Goal: Find specific page/section: Find specific page/section

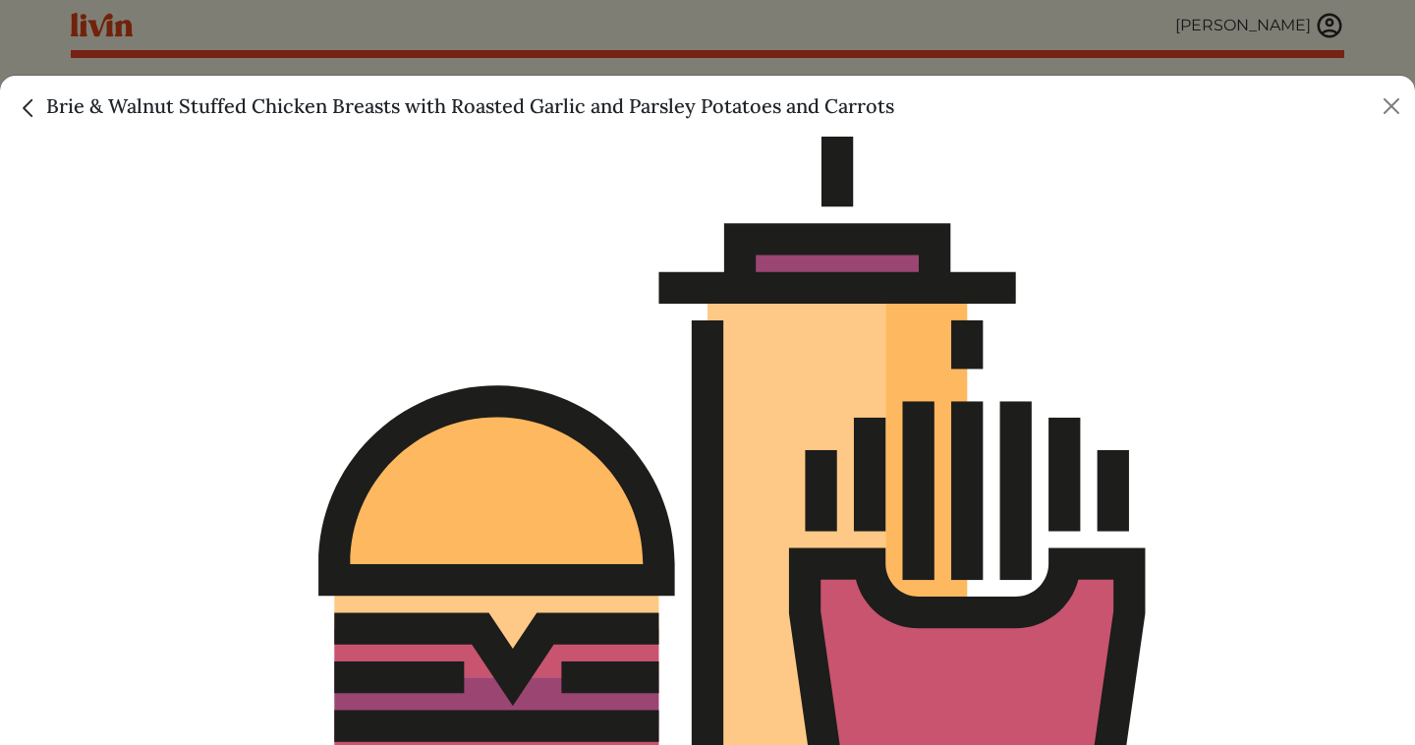
scroll to position [565, 0]
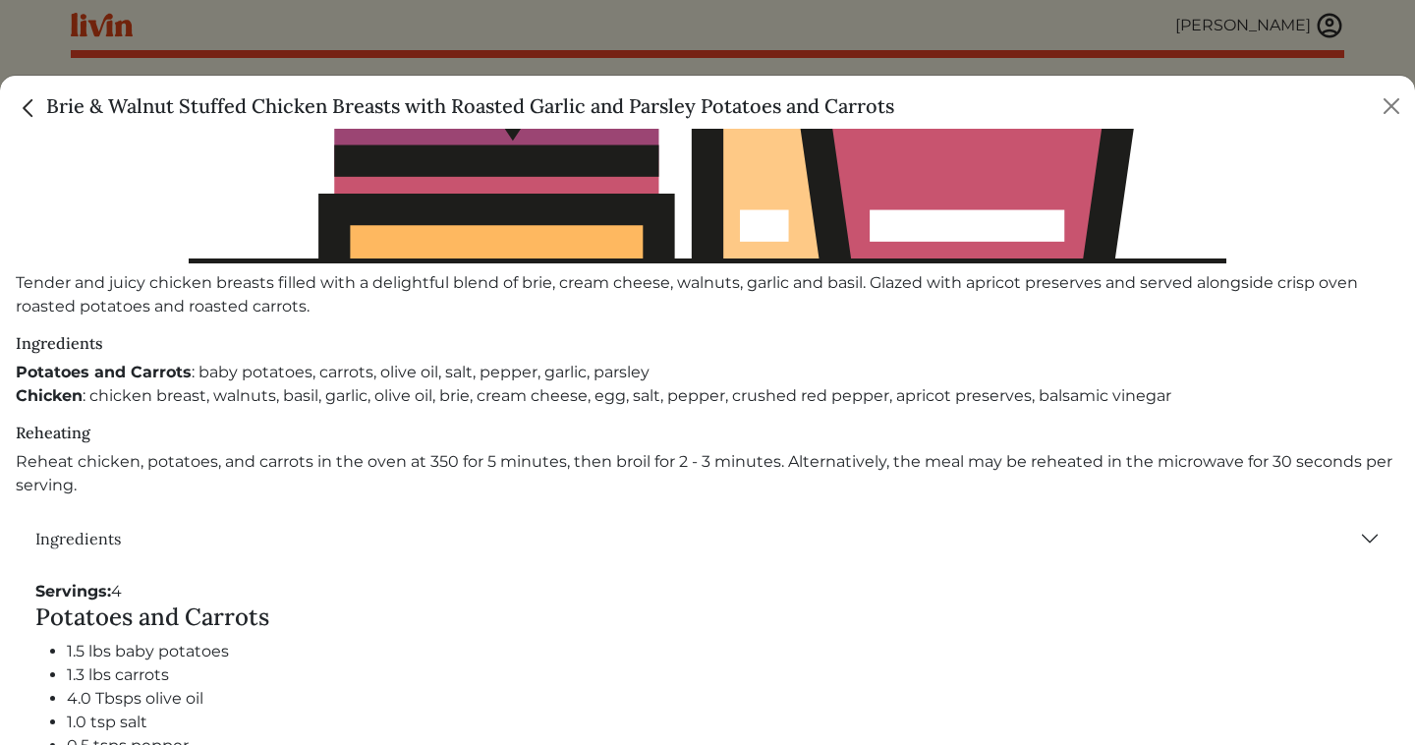
click at [58, 65] on div at bounding box center [707, 372] width 1415 height 745
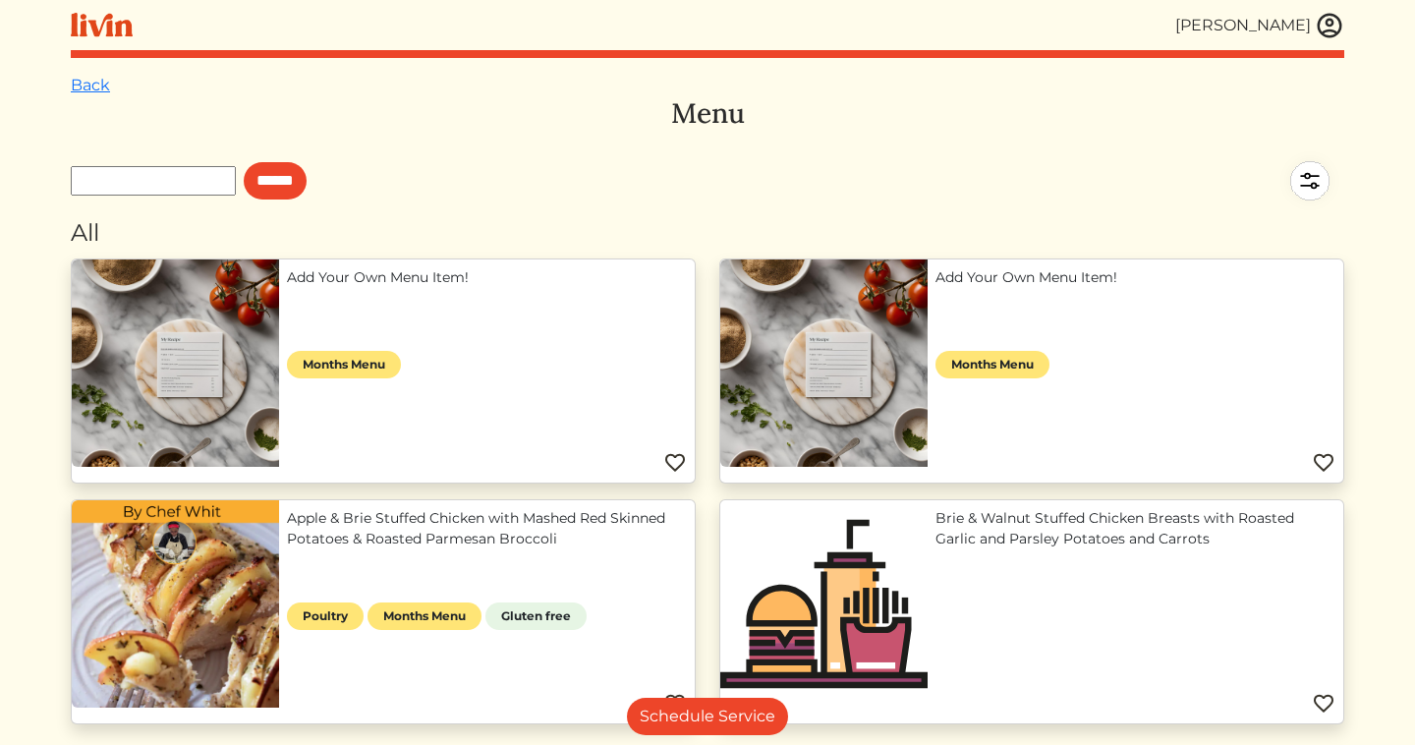
click at [1326, 18] on img at bounding box center [1329, 25] width 29 height 29
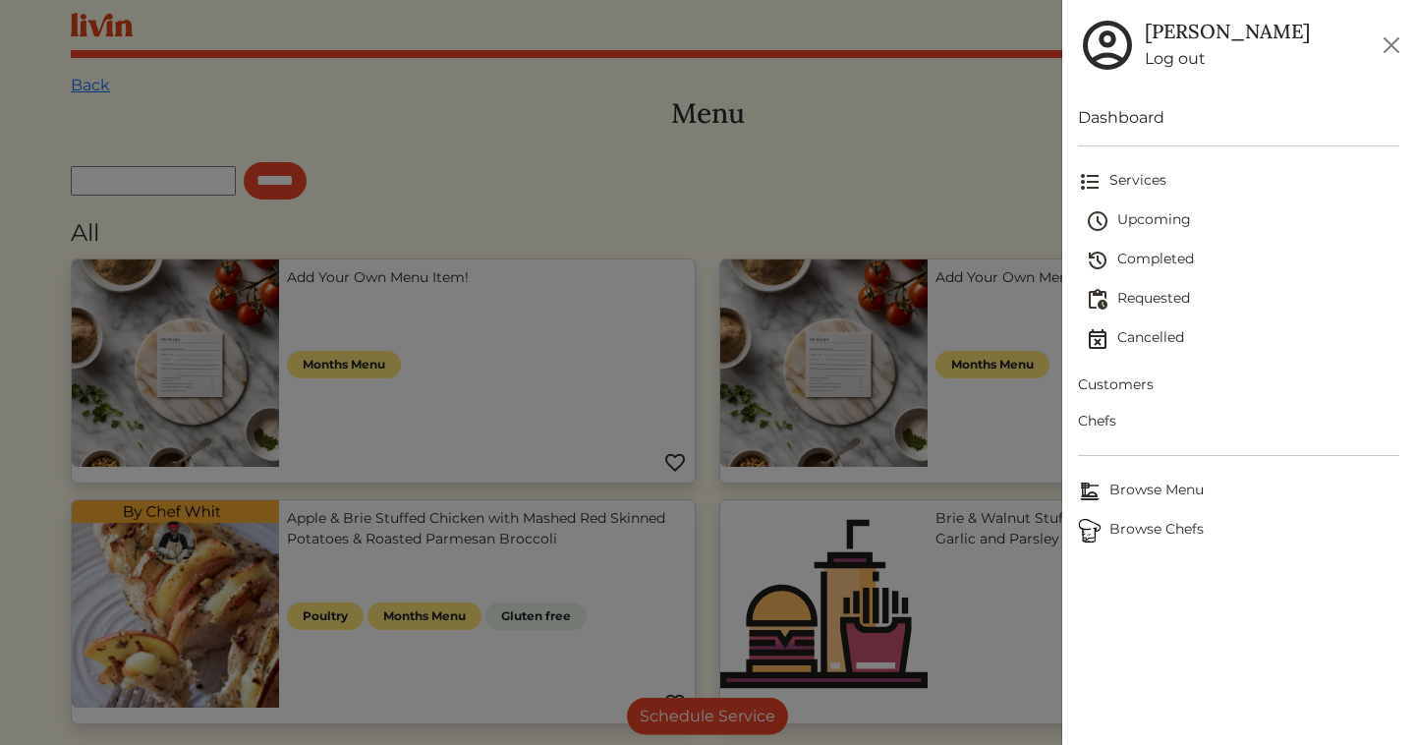
click at [1095, 386] on span "Customers" at bounding box center [1238, 384] width 321 height 21
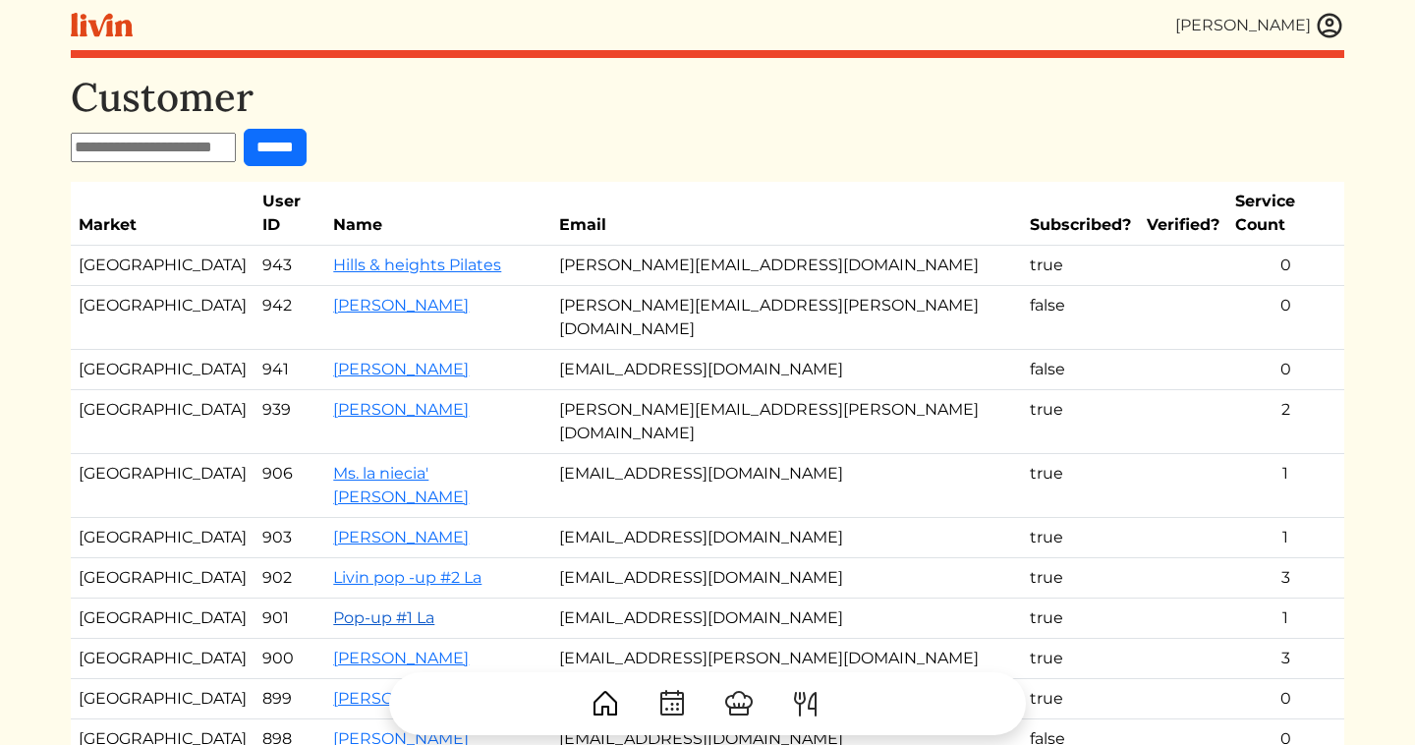
click at [374, 608] on link "Pop-up #1 La" at bounding box center [383, 617] width 101 height 19
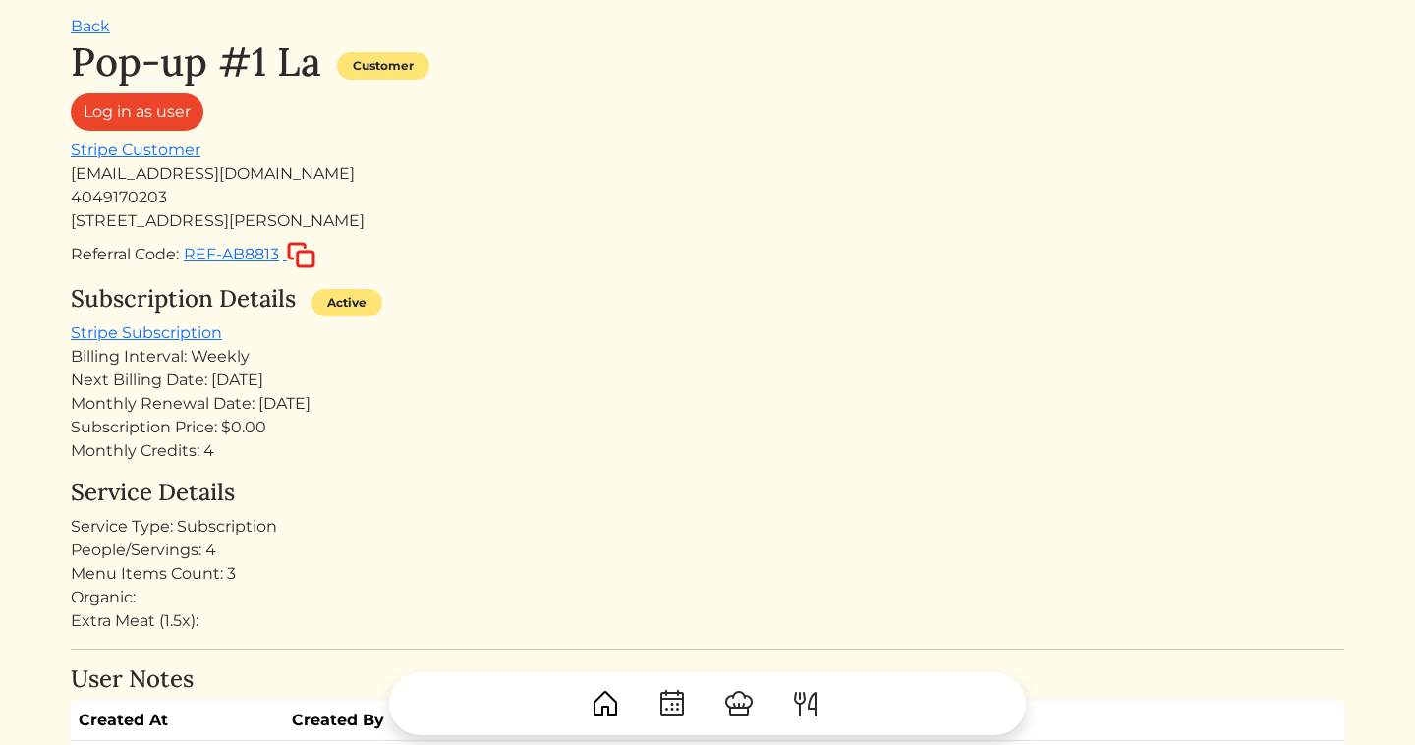
scroll to position [64, 0]
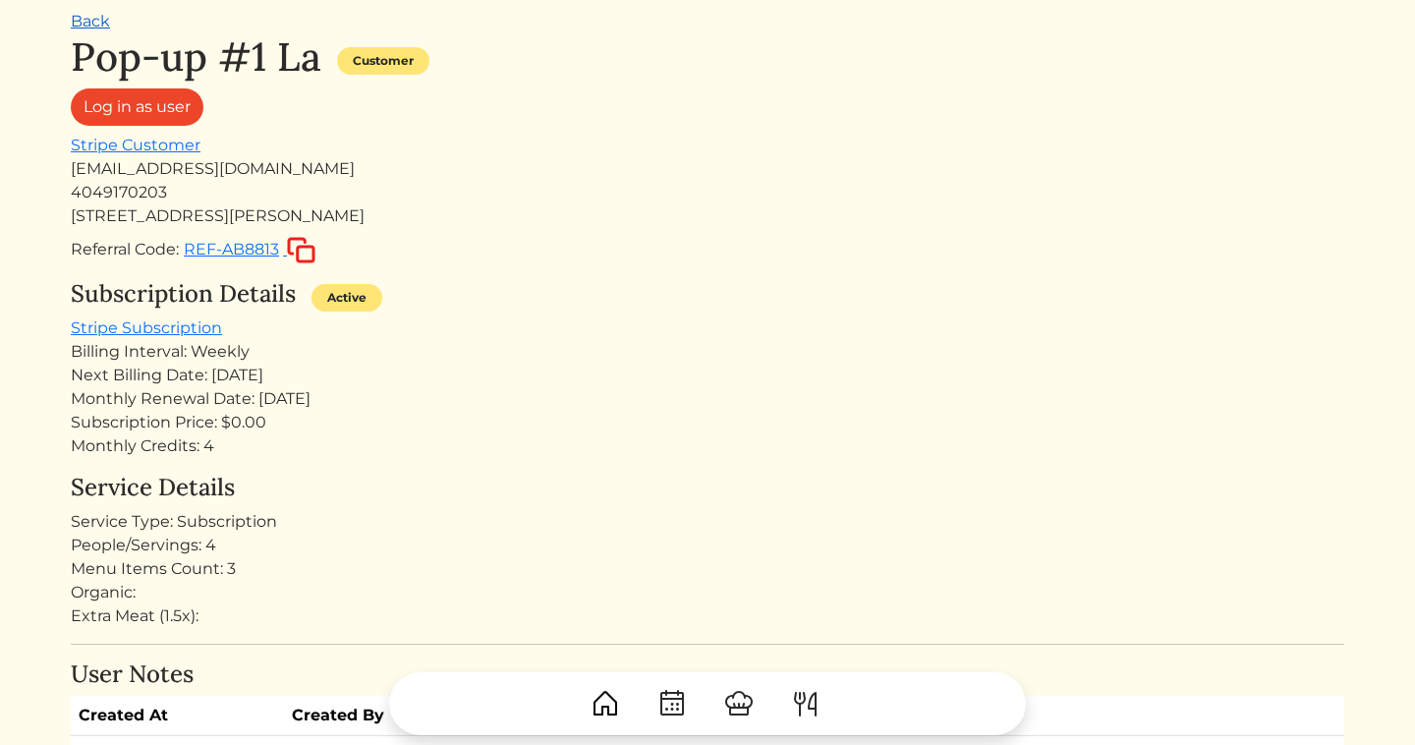
click at [96, 25] on link "Back" at bounding box center [90, 21] width 39 height 19
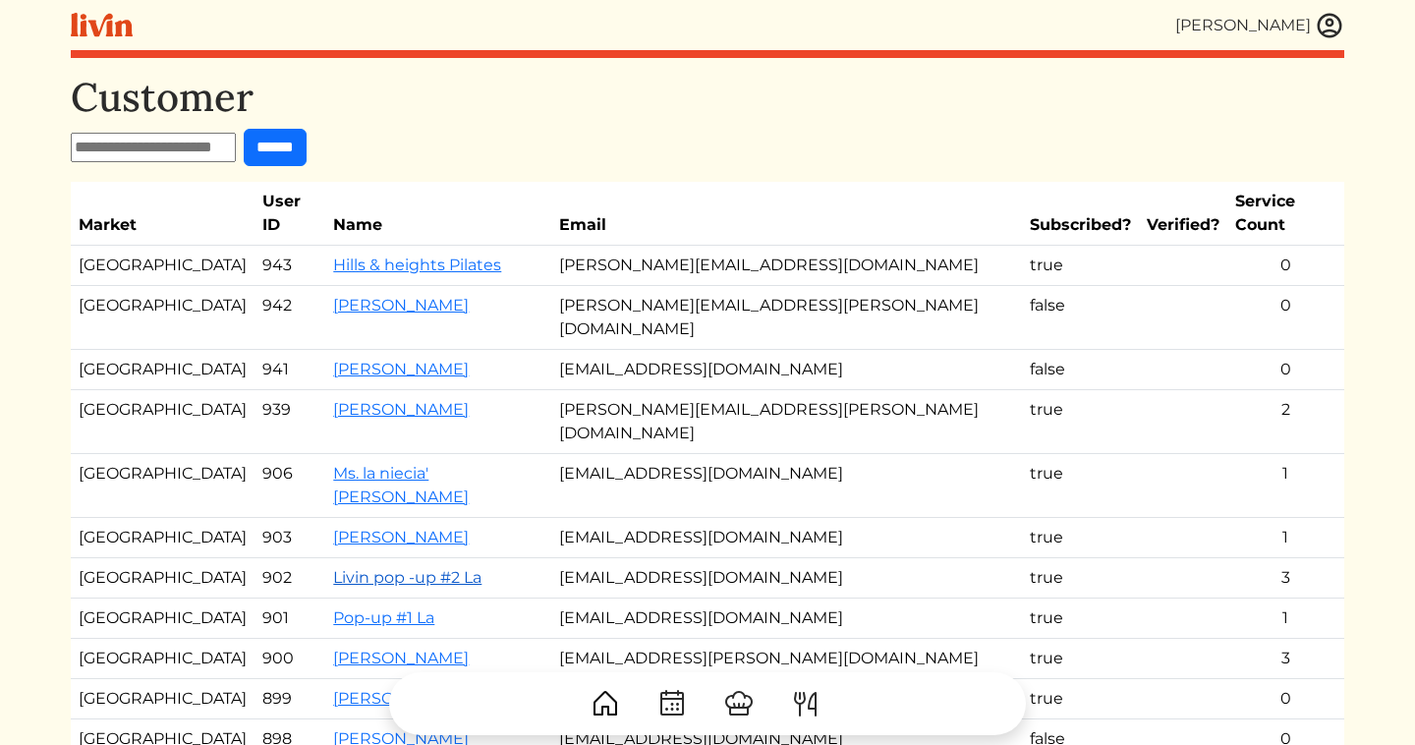
click at [395, 568] on link "Livin pop -up #2 La" at bounding box center [407, 577] width 148 height 19
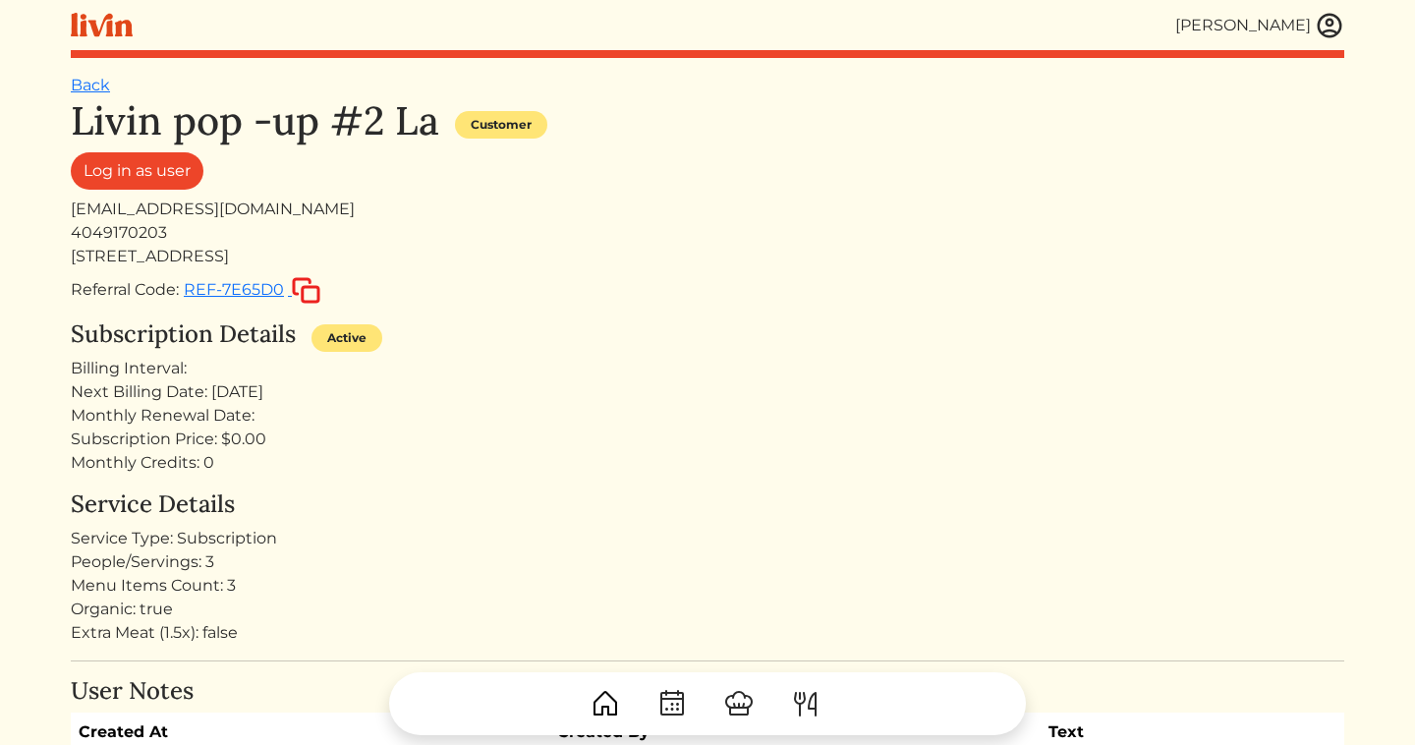
click at [309, 118] on h1 "Livin pop -up #2 La" at bounding box center [255, 120] width 368 height 47
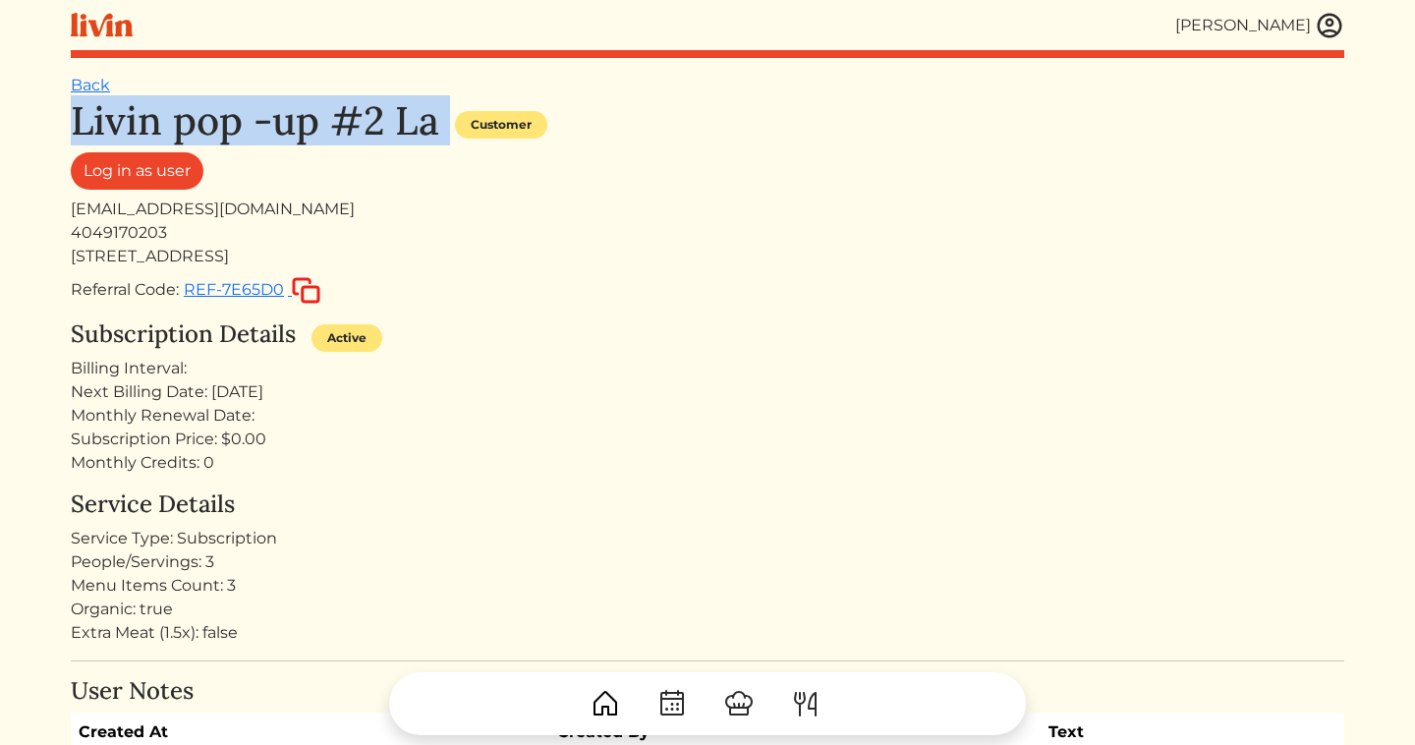
click at [309, 118] on h1 "Livin pop -up #2 La" at bounding box center [255, 120] width 368 height 47
copy div "Livin pop -up #2 La"
click at [90, 78] on link "Back" at bounding box center [90, 85] width 39 height 19
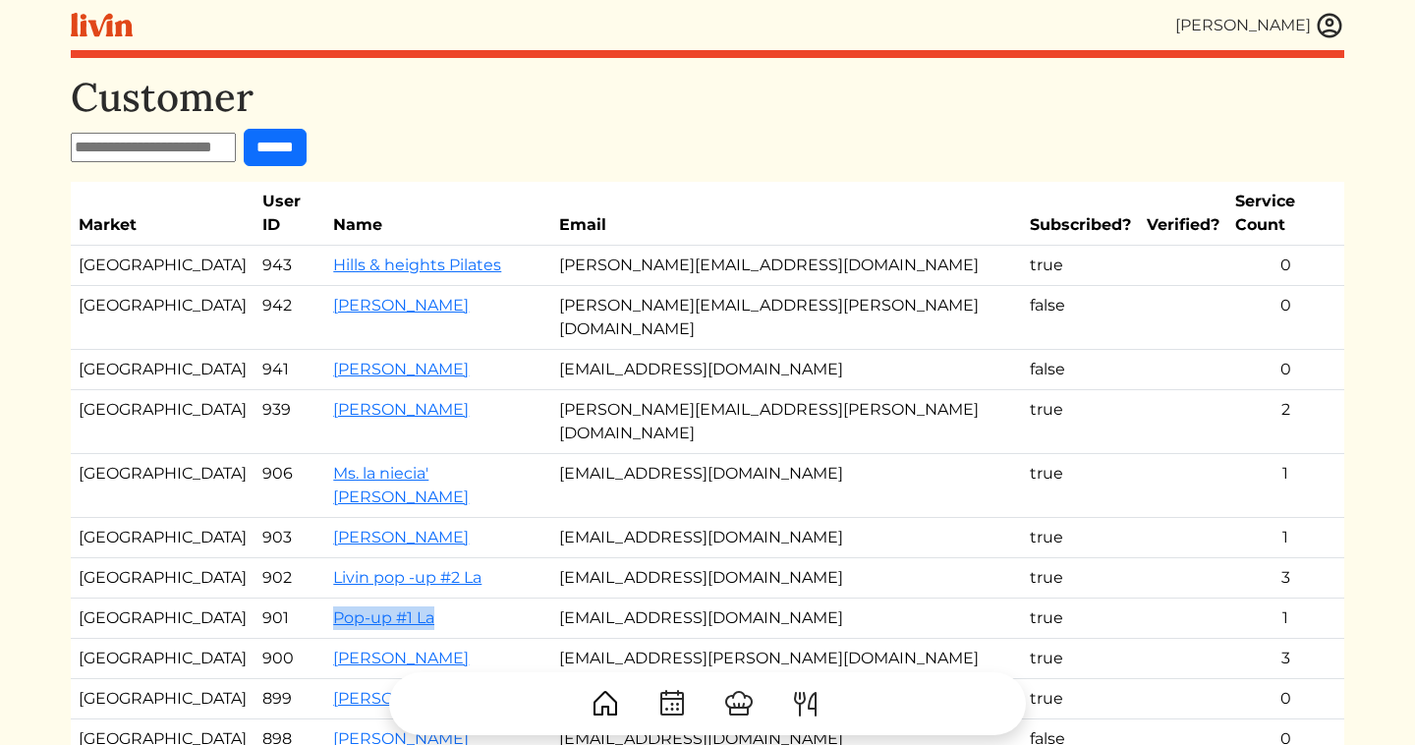
drag, startPoint x: 432, startPoint y: 530, endPoint x: 305, endPoint y: 529, distance: 127.7
click at [305, 598] on tr "Los Angeles 901 Pop-up #1 La [EMAIL_ADDRESS][DOMAIN_NAME] true 1" at bounding box center [707, 618] width 1273 height 40
copy tr "Pop-up #1 La"
click at [385, 608] on link "Pop-up #1 La" at bounding box center [383, 617] width 101 height 19
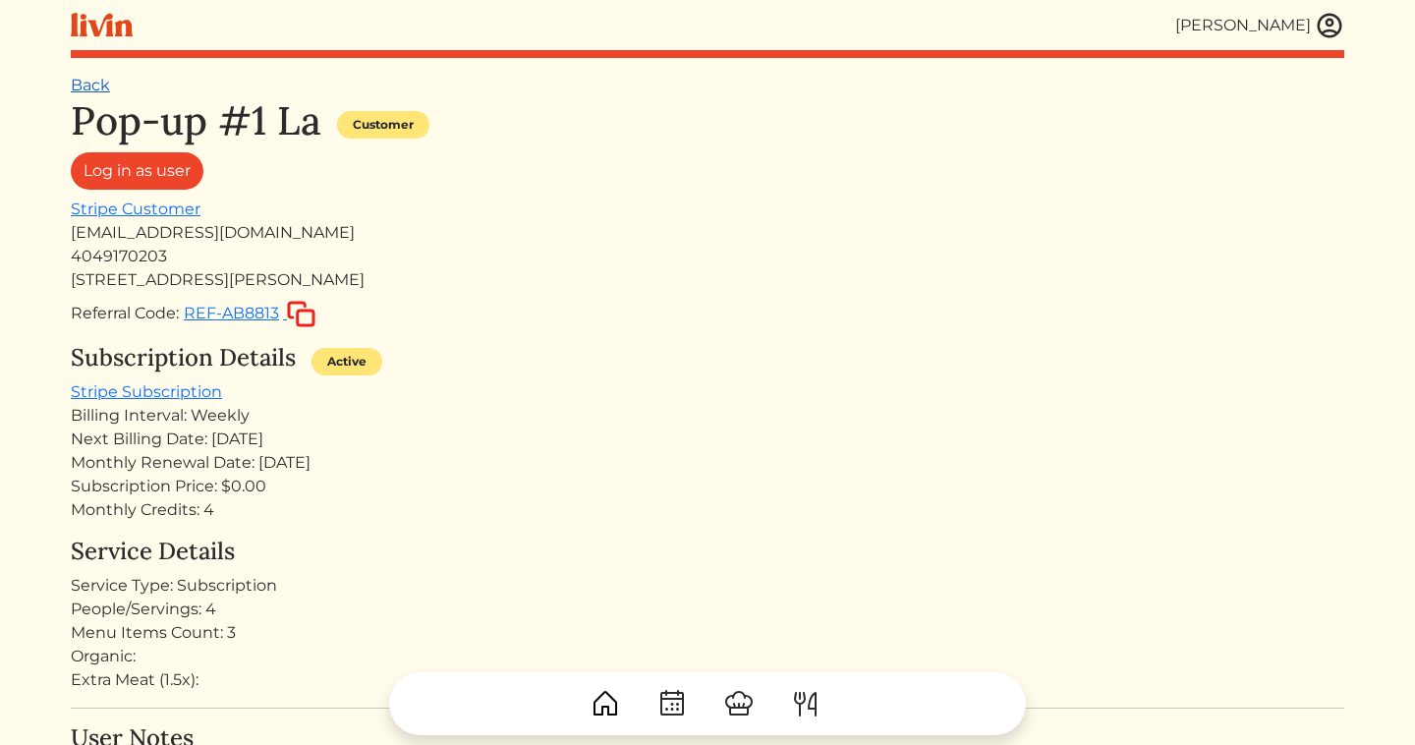
click at [81, 84] on link "Back" at bounding box center [90, 85] width 39 height 19
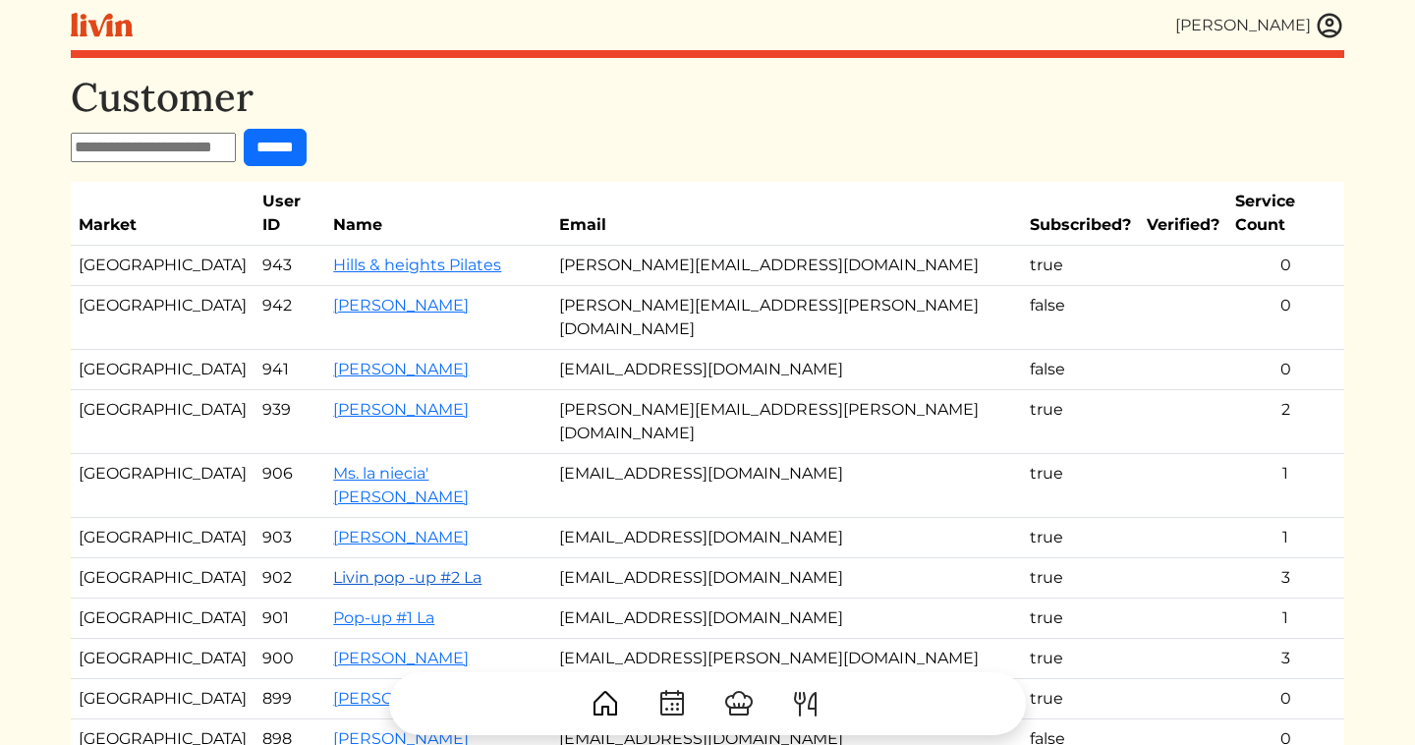
click at [388, 568] on link "Livin pop -up #2 La" at bounding box center [407, 577] width 148 height 19
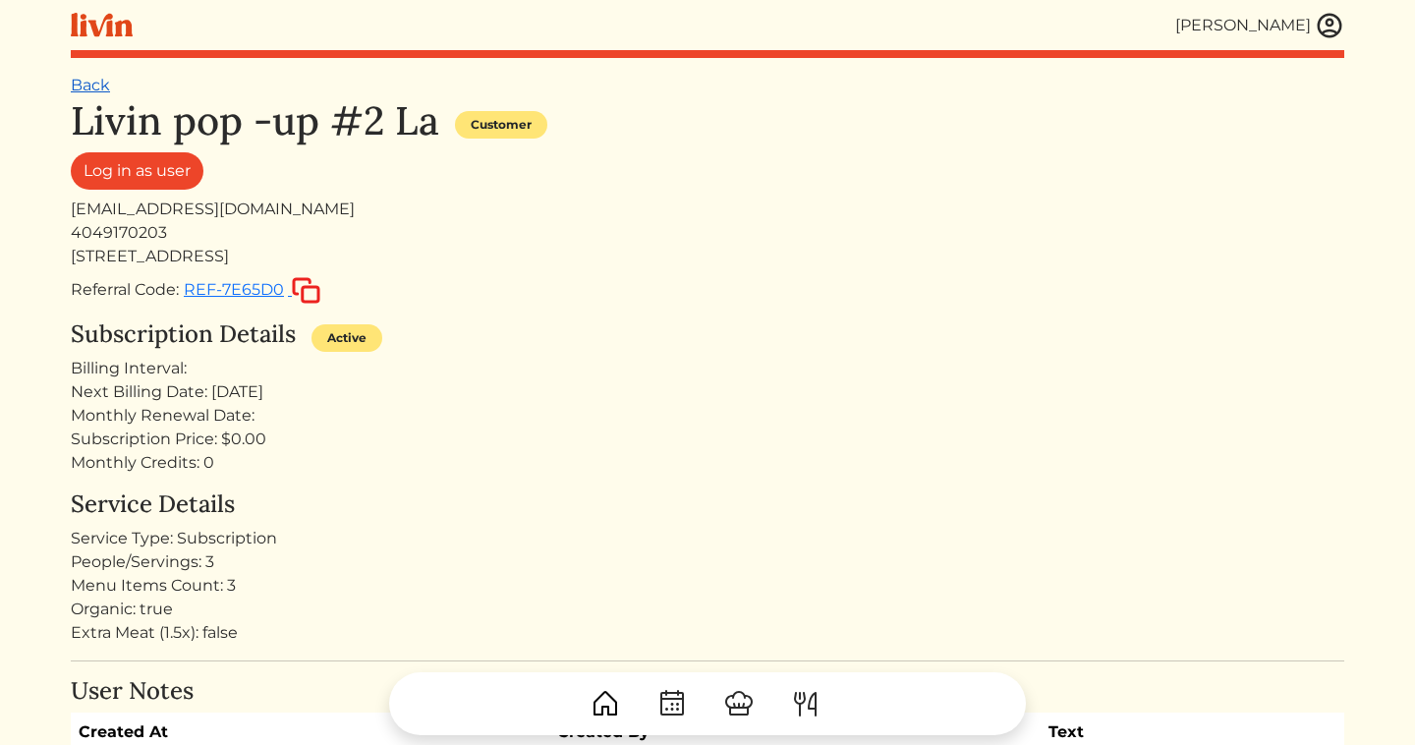
click at [93, 82] on link "Back" at bounding box center [90, 85] width 39 height 19
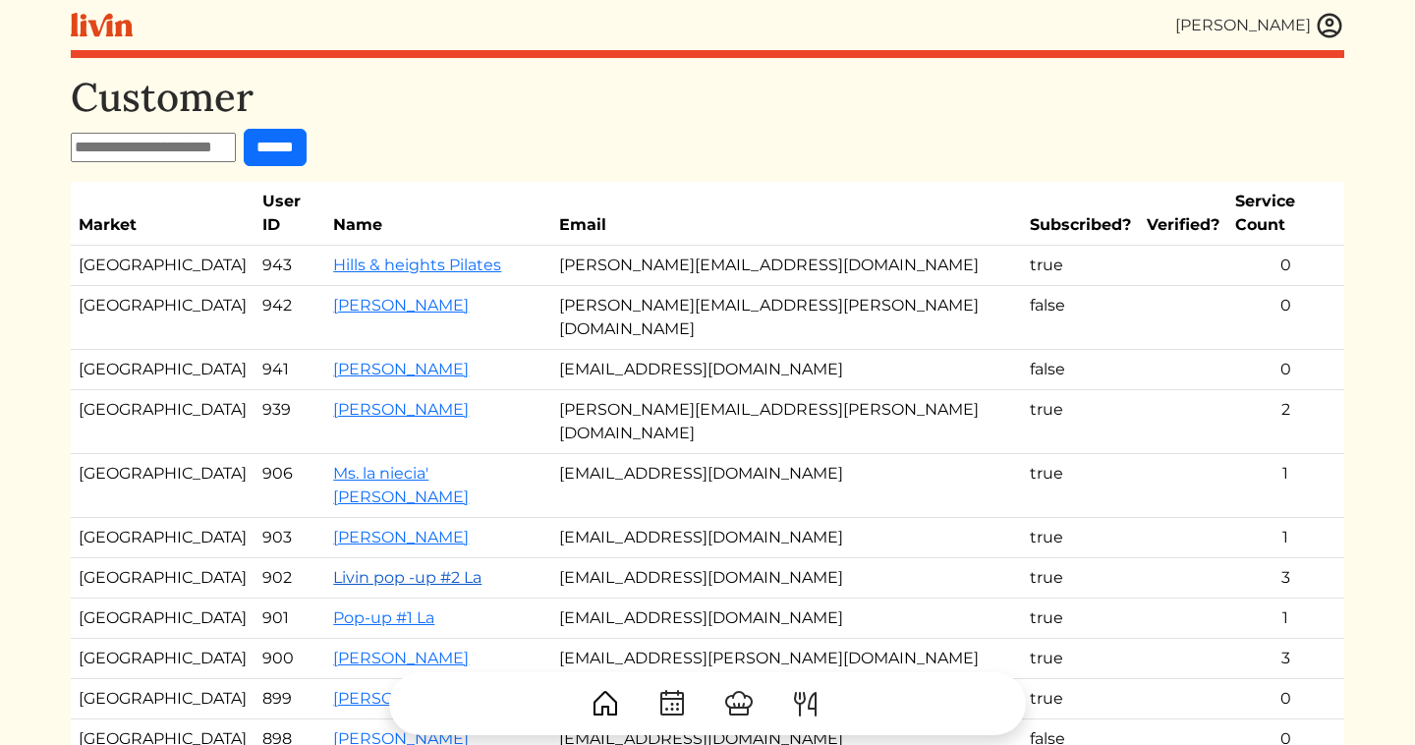
click at [372, 568] on link "Livin pop -up #2 La" at bounding box center [407, 577] width 148 height 19
